Goal: Ask a question: Seek information or help from site administrators or community

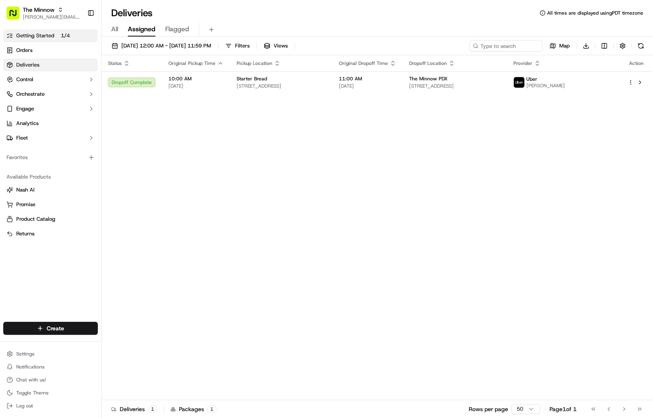
click at [61, 30] on link "Getting Started 1 / 4" at bounding box center [50, 35] width 94 height 13
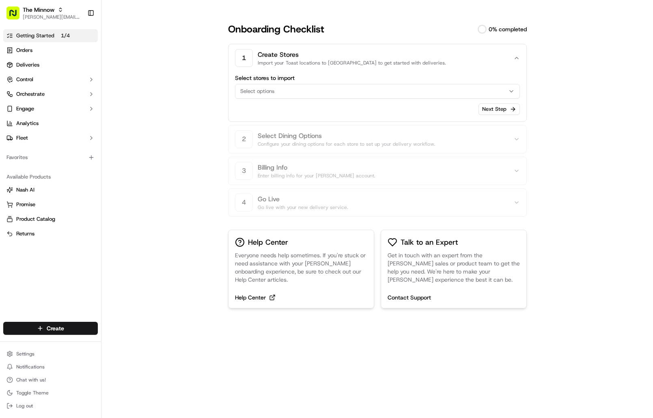
click at [508, 94] on div "Select options" at bounding box center [377, 91] width 281 height 7
drag, startPoint x: 582, startPoint y: 84, endPoint x: 576, endPoint y: 77, distance: 8.6
click at [578, 79] on html "The Minnow [PERSON_NAME][EMAIL_ADDRESS][DOMAIN_NAME] Toggle Sidebar Getting Sta…" at bounding box center [326, 209] width 653 height 418
click at [41, 379] on span "Chat with us!" at bounding box center [31, 379] width 30 height 6
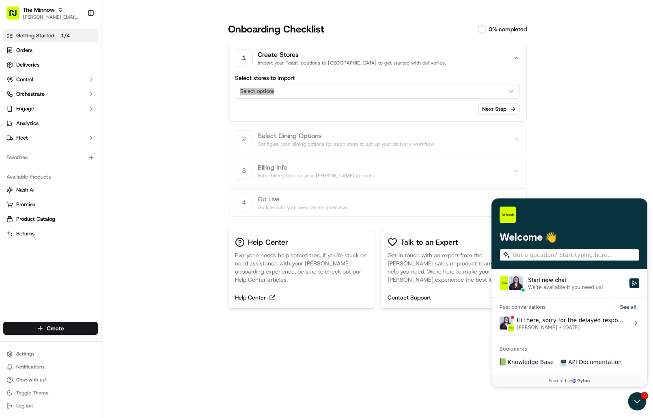
click at [626, 317] on label "Hi there, sorry for the delayed response. [PERSON_NAME] will follow up with you…" at bounding box center [569, 323] width 146 height 22
click at [499, 323] on button "View issue" at bounding box center [499, 323] width 0 height 0
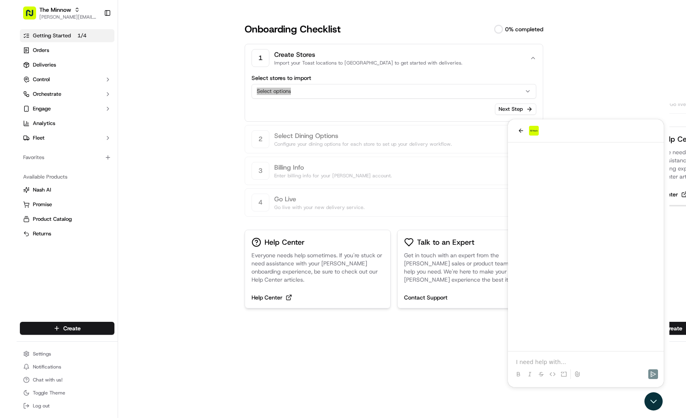
scroll to position [46, 0]
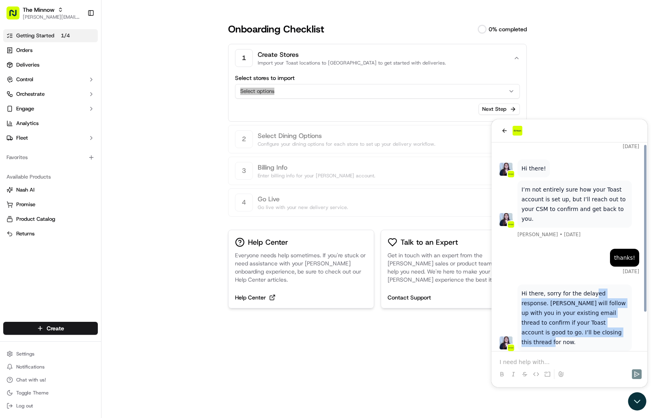
drag, startPoint x: 597, startPoint y: 319, endPoint x: 601, endPoint y: 287, distance: 31.9
click at [592, 288] on p "Hi there, sorry for the delayed response. [PERSON_NAME] will follow up with you…" at bounding box center [574, 317] width 106 height 58
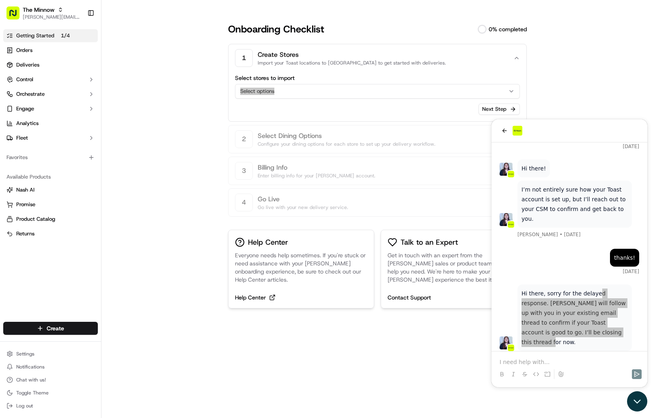
click at [639, 397] on icon "Open customer support" at bounding box center [637, 401] width 20 height 20
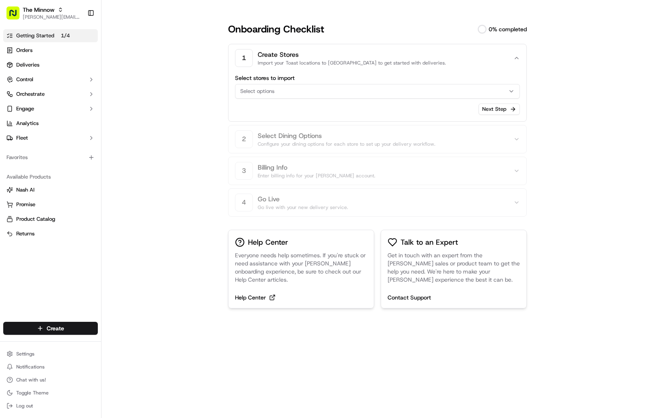
drag, startPoint x: 610, startPoint y: 286, endPoint x: 277, endPoint y: 116, distance: 373.3
click at [608, 286] on div "Onboarding Checklist 0 % completed 1 Create Stores Import your Toast locations …" at bounding box center [376, 209] width 551 height 418
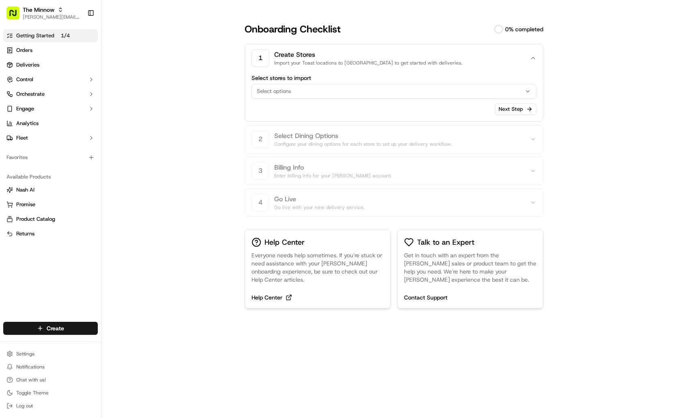
click at [366, 93] on div "Select options" at bounding box center [393, 91] width 281 height 7
drag, startPoint x: 623, startPoint y: 190, endPoint x: 376, endPoint y: 104, distance: 261.7
click at [623, 187] on html "The Minnow [PERSON_NAME][EMAIL_ADDRESS][DOMAIN_NAME] Toggle Sidebar Getting Sta…" at bounding box center [343, 209] width 686 height 418
